Goal: Navigation & Orientation: Find specific page/section

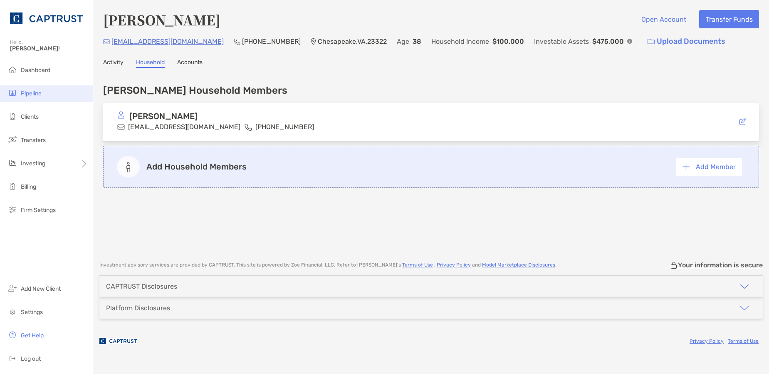
click at [37, 88] on li "Pipeline" at bounding box center [46, 93] width 93 height 17
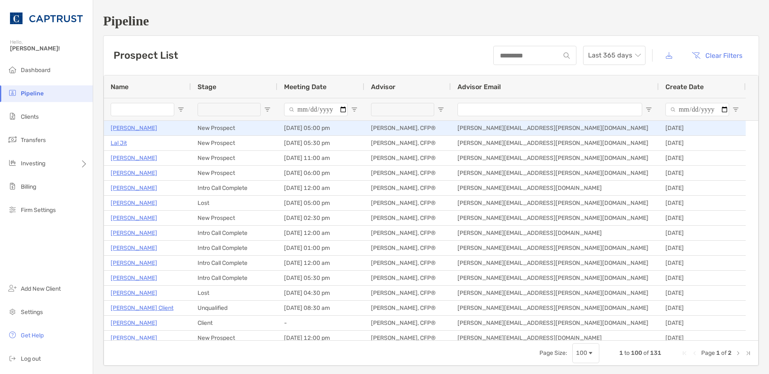
click at [137, 126] on p "Wade Lafranca" at bounding box center [134, 128] width 47 height 10
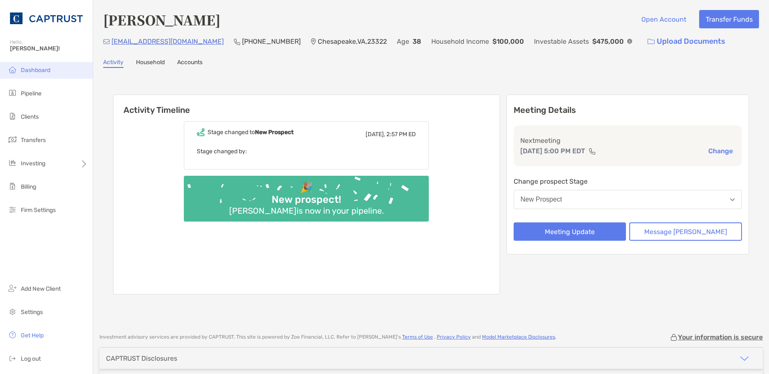
click at [37, 68] on span "Dashboard" at bounding box center [36, 70] width 30 height 7
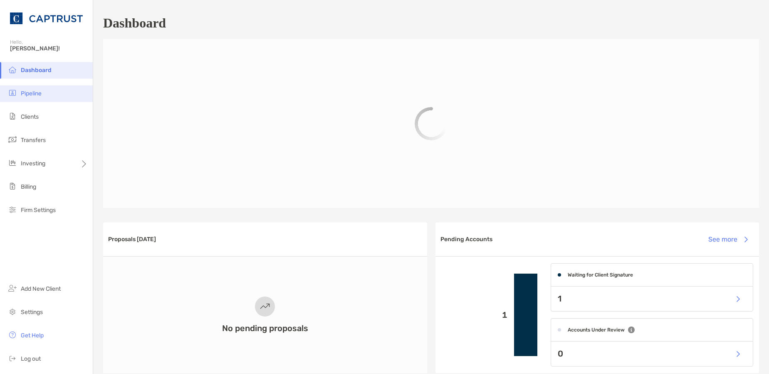
click at [52, 97] on li "Pipeline" at bounding box center [46, 93] width 93 height 17
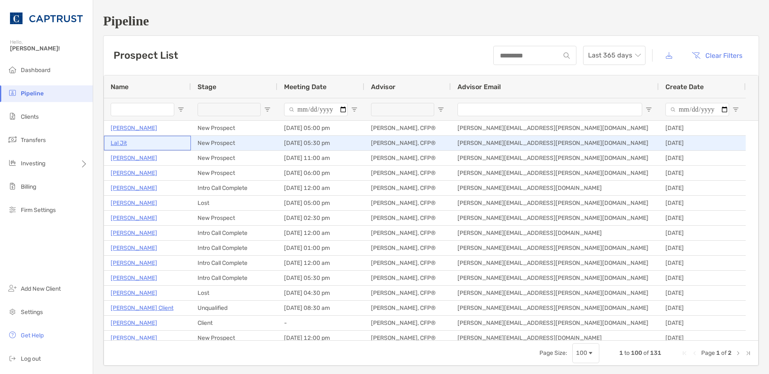
click at [118, 141] on p "Lal Jit" at bounding box center [119, 143] width 16 height 10
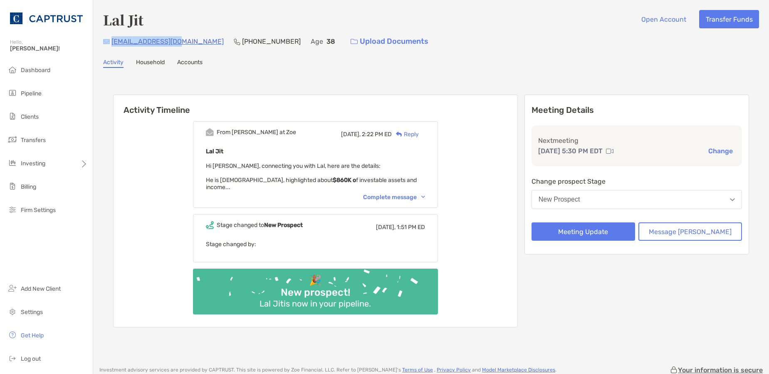
drag, startPoint x: 144, startPoint y: 42, endPoint x: 110, endPoint y: 43, distance: 34.2
click at [110, 43] on div "laljit31@gmail.com (516) 849-8756 Age 38 Upload Documents" at bounding box center [431, 41] width 656 height 18
click at [424, 193] on div "Complete message" at bounding box center [394, 196] width 62 height 7
